Goal: Navigation & Orientation: Find specific page/section

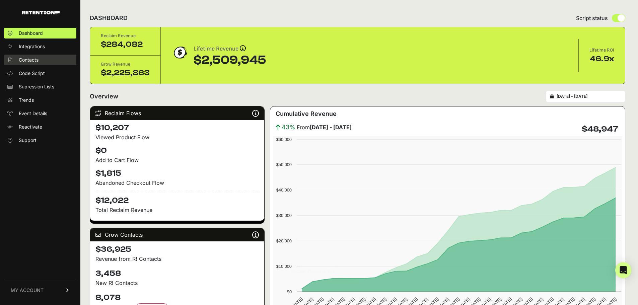
click at [35, 55] on ul "Dashboard Integrations Contacts Code Script Supression Lists Trends Event Detai…" at bounding box center [40, 87] width 72 height 118
click at [35, 58] on span "Contacts" at bounding box center [29, 60] width 20 height 7
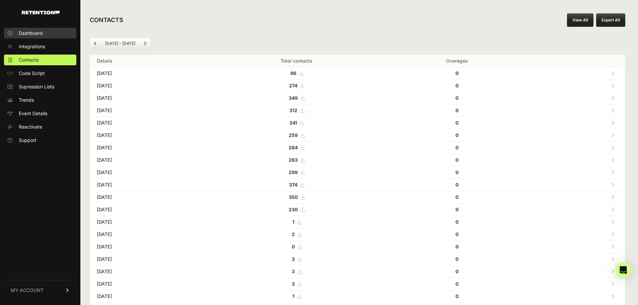
click at [37, 30] on span "Dashboard" at bounding box center [31, 33] width 24 height 7
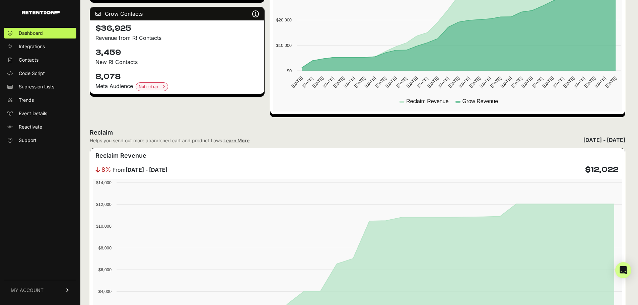
scroll to position [235, 0]
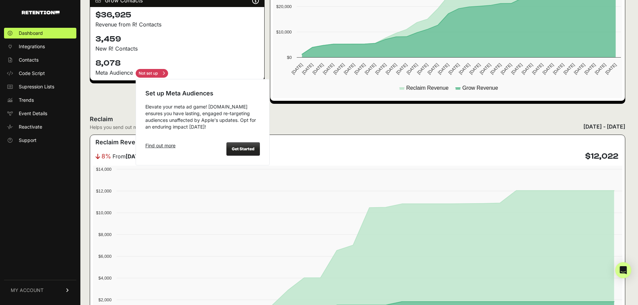
click at [160, 74] on input "checkbox" at bounding box center [152, 73] width 33 height 9
click at [244, 149] on strong "Get Started" at bounding box center [243, 148] width 23 height 5
click at [158, 70] on input "checkbox" at bounding box center [152, 73] width 33 height 9
checkbox input "false"
click at [247, 147] on strong "Get Started" at bounding box center [243, 148] width 23 height 5
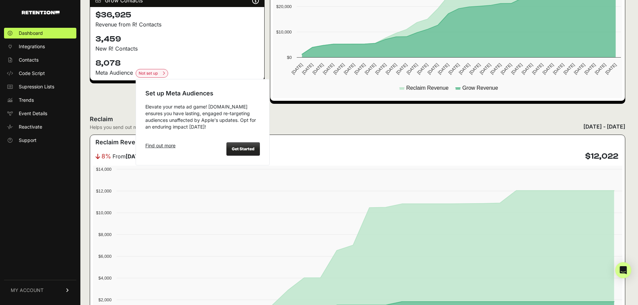
click at [247, 145] on div "Get Started" at bounding box center [244, 148] width 34 height 13
